Goal: Information Seeking & Learning: Learn about a topic

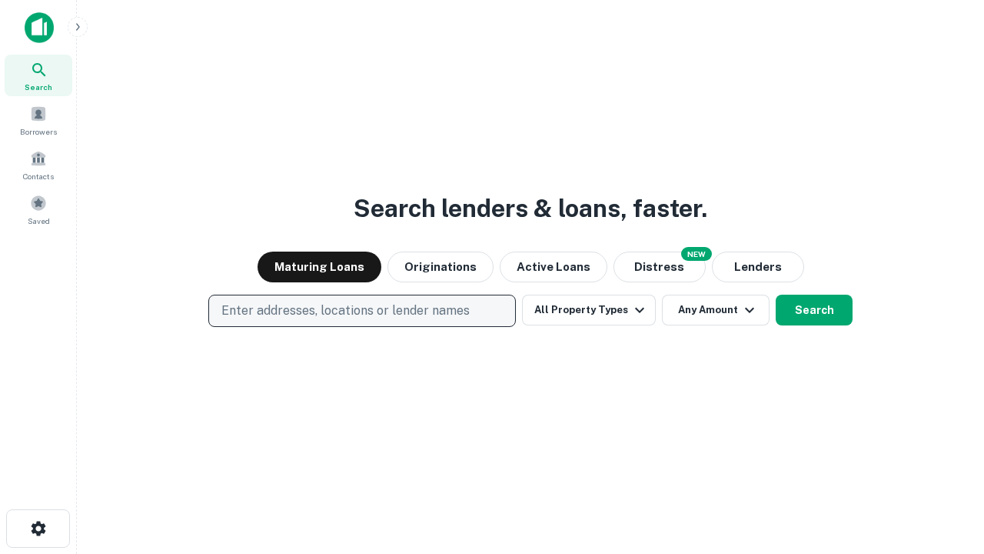
click at [361, 311] on p "Enter addresses, locations or lender names" at bounding box center [345, 310] width 248 height 18
type input "**********"
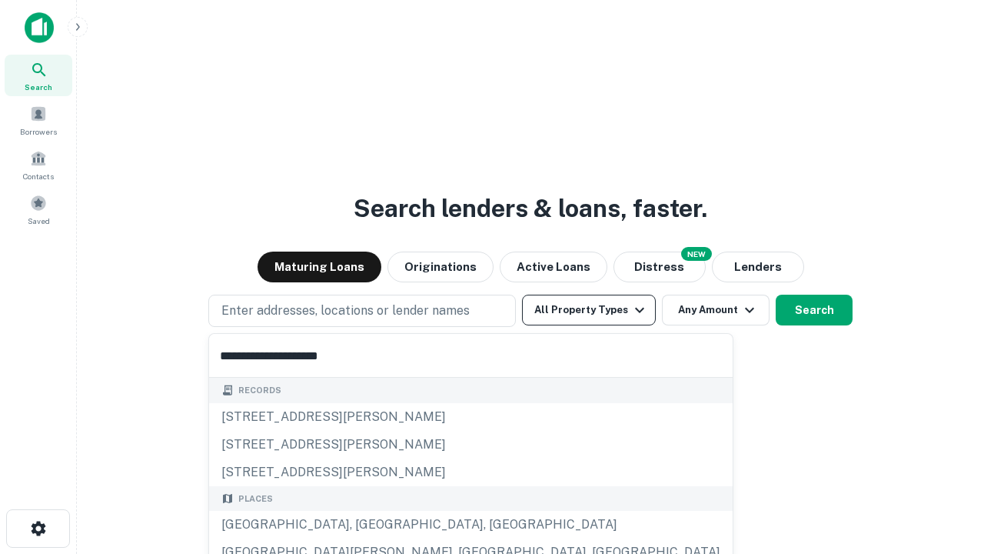
click at [368, 524] on div "[GEOGRAPHIC_DATA], [GEOGRAPHIC_DATA], [GEOGRAPHIC_DATA]" at bounding box center [471, 525] width 524 height 28
click at [589, 310] on button "All Property Types" at bounding box center [589, 310] width 134 height 31
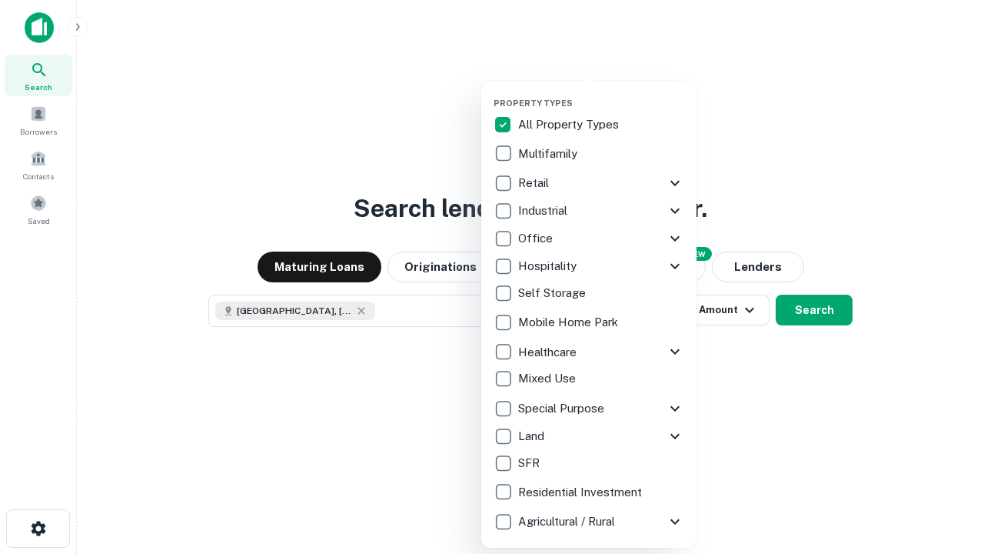
click at [601, 93] on button "button" at bounding box center [601, 93] width 215 height 1
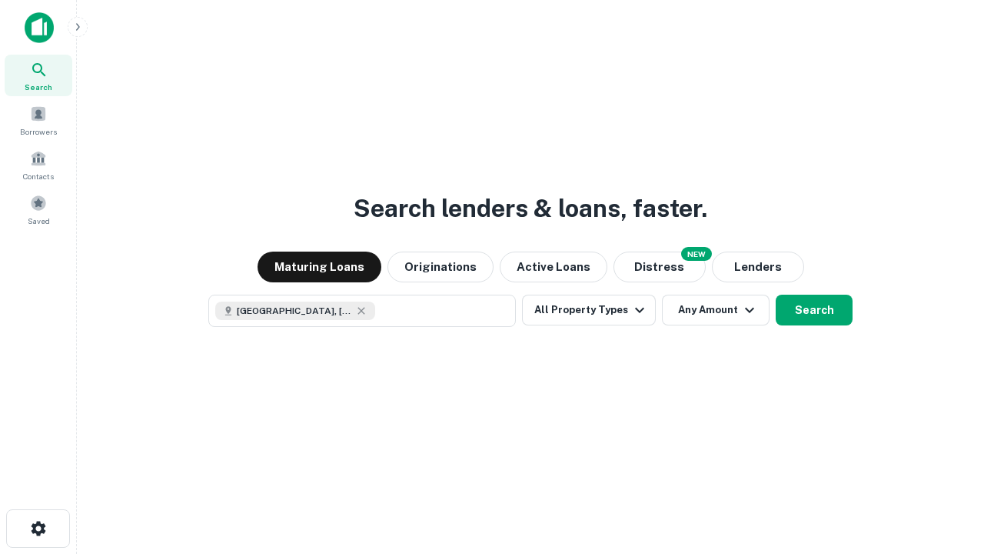
scroll to position [25, 0]
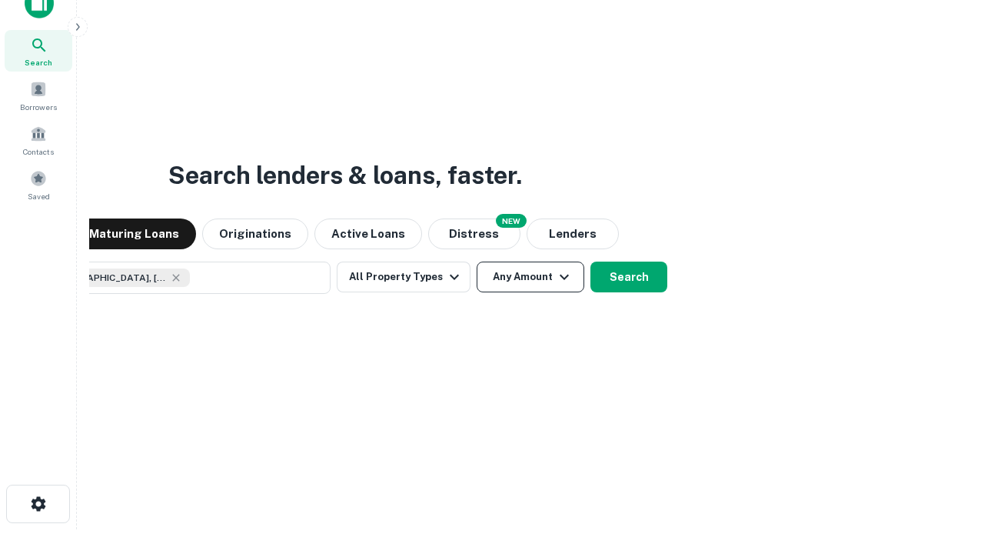
click at [477, 261] on button "Any Amount" at bounding box center [531, 276] width 108 height 31
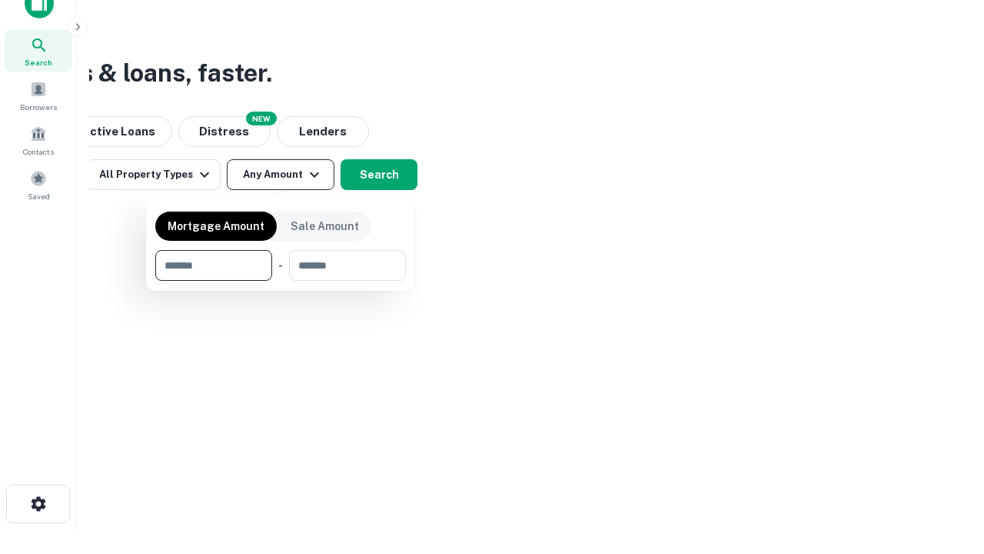
type input "*******"
click at [281, 281] on button "button" at bounding box center [280, 281] width 251 height 1
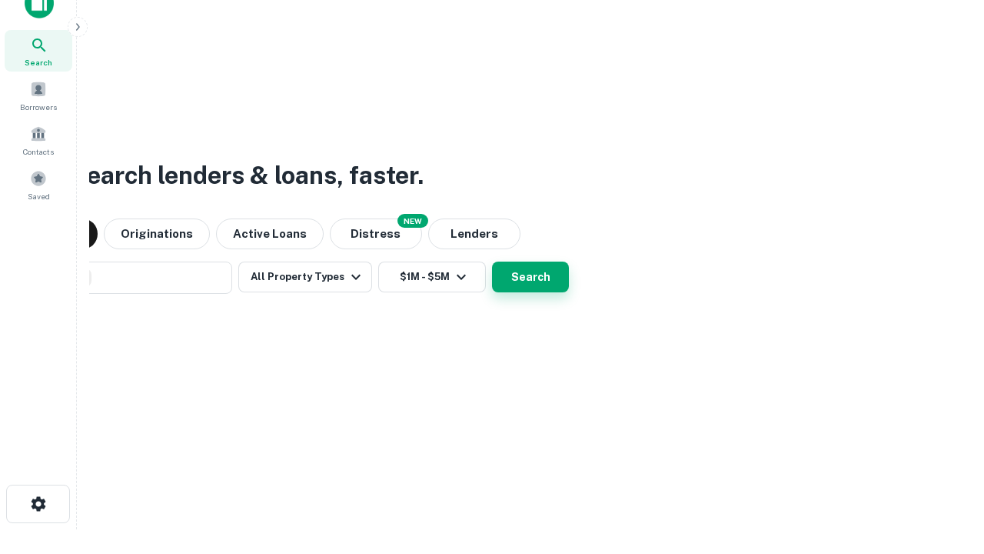
click at [492, 261] on button "Search" at bounding box center [530, 276] width 77 height 31
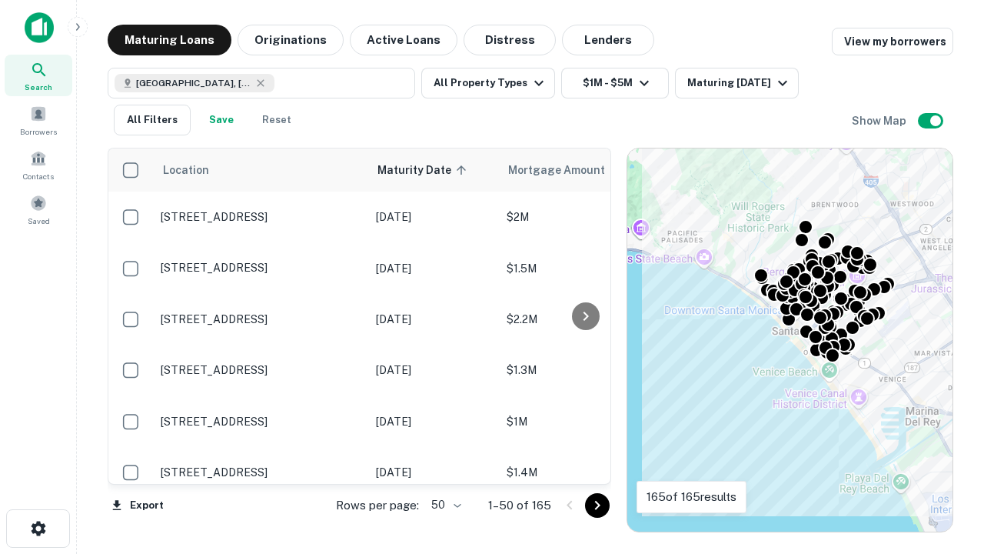
click at [444, 504] on body "Search Borrowers Contacts Saved Maturing Loans Originations Active Loans Distre…" at bounding box center [492, 277] width 984 height 554
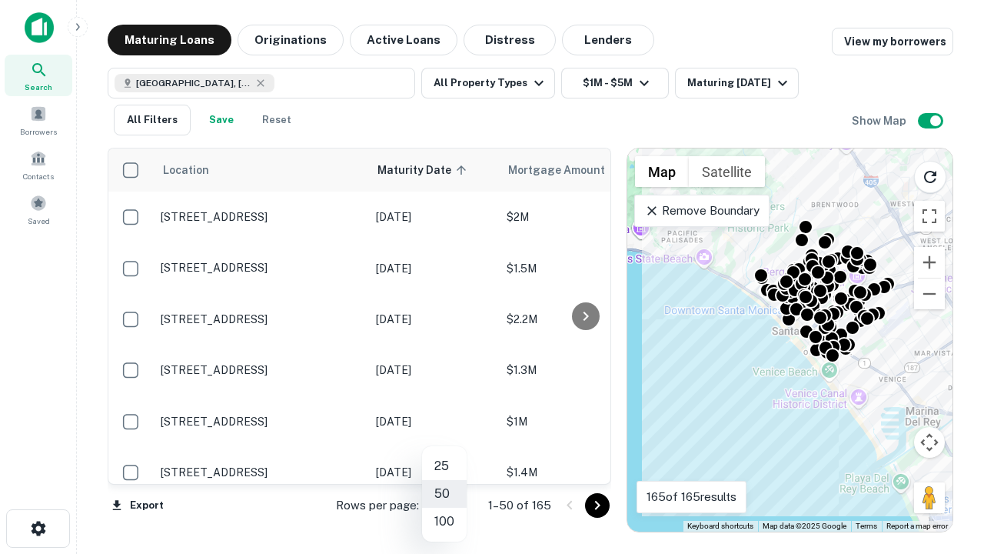
click at [444, 466] on li "25" at bounding box center [444, 466] width 45 height 28
